Goal: Task Accomplishment & Management: Use online tool/utility

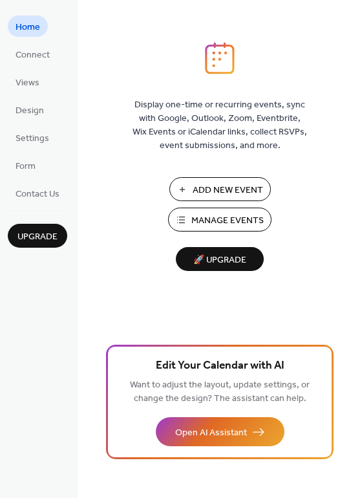
click at [197, 184] on span "Add New Event" at bounding box center [228, 191] width 70 height 14
click at [219, 191] on span "Add New Event" at bounding box center [228, 191] width 70 height 14
